Goal: Transaction & Acquisition: Purchase product/service

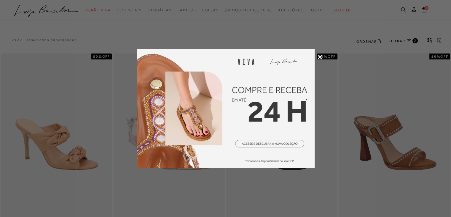
click at [318, 57] on icon at bounding box center [320, 57] width 4 height 4
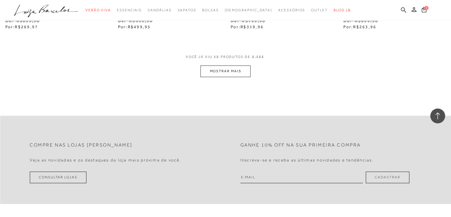
scroll to position [653, 0]
click at [225, 69] on button "MOSTRAR MAIS" at bounding box center [226, 72] width 50 height 12
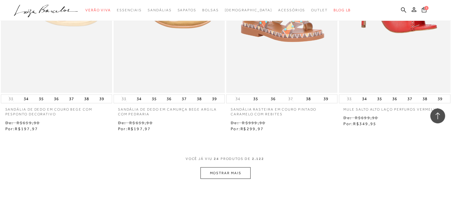
scroll to position [1216, 0]
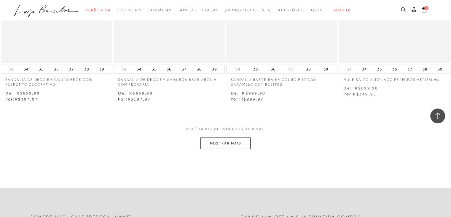
click at [220, 139] on button "MOSTRAR MAIS" at bounding box center [226, 143] width 50 height 12
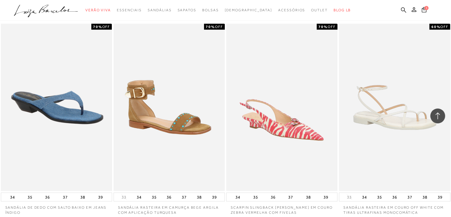
scroll to position [1513, 0]
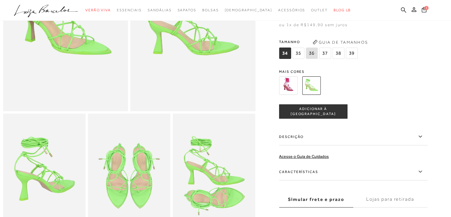
scroll to position [208, 0]
